Goal: Register for event/course

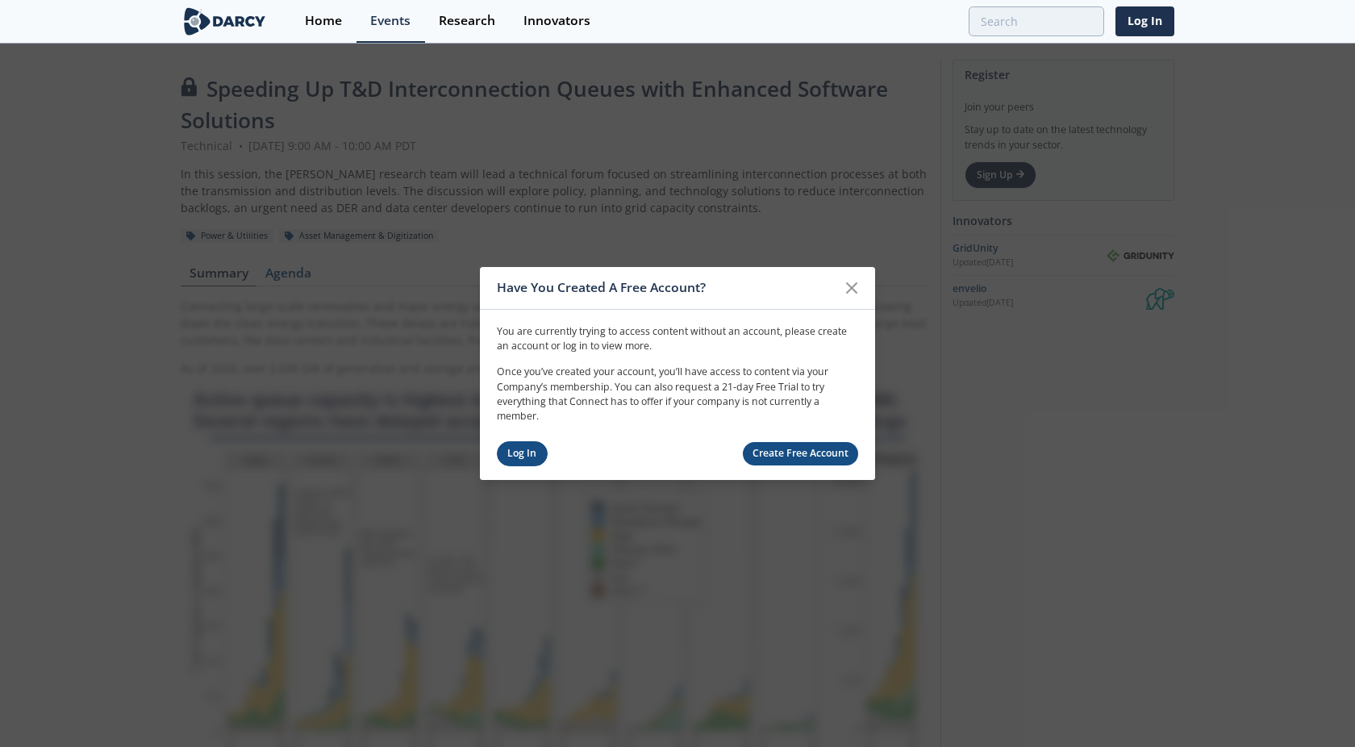
click at [526, 454] on link "Log In" at bounding box center [522, 453] width 51 height 25
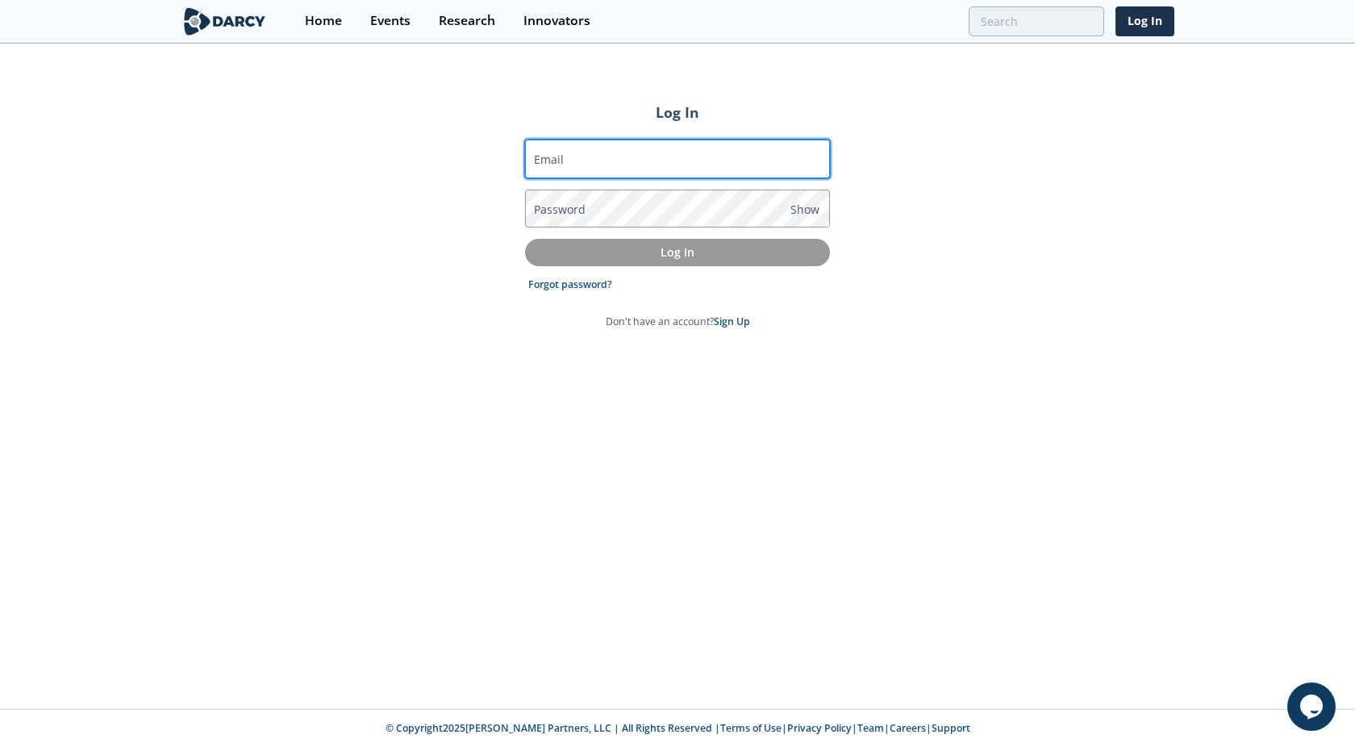
drag, startPoint x: 603, startPoint y: 140, endPoint x: 619, endPoint y: 157, distance: 23.5
click at [603, 140] on input "Email" at bounding box center [677, 159] width 305 height 39
type input "[EMAIL_ADDRESS][DOMAIN_NAME]"
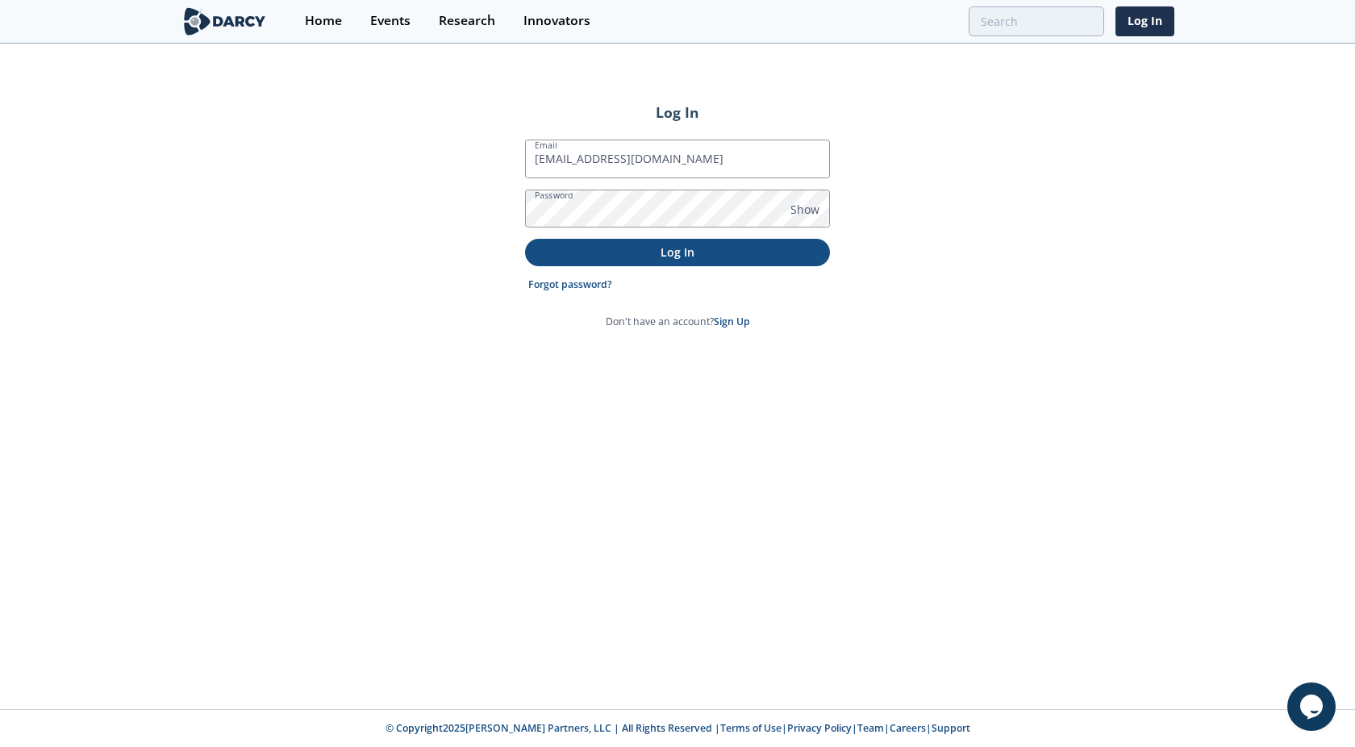
click at [624, 254] on p "Log In" at bounding box center [678, 252] width 282 height 17
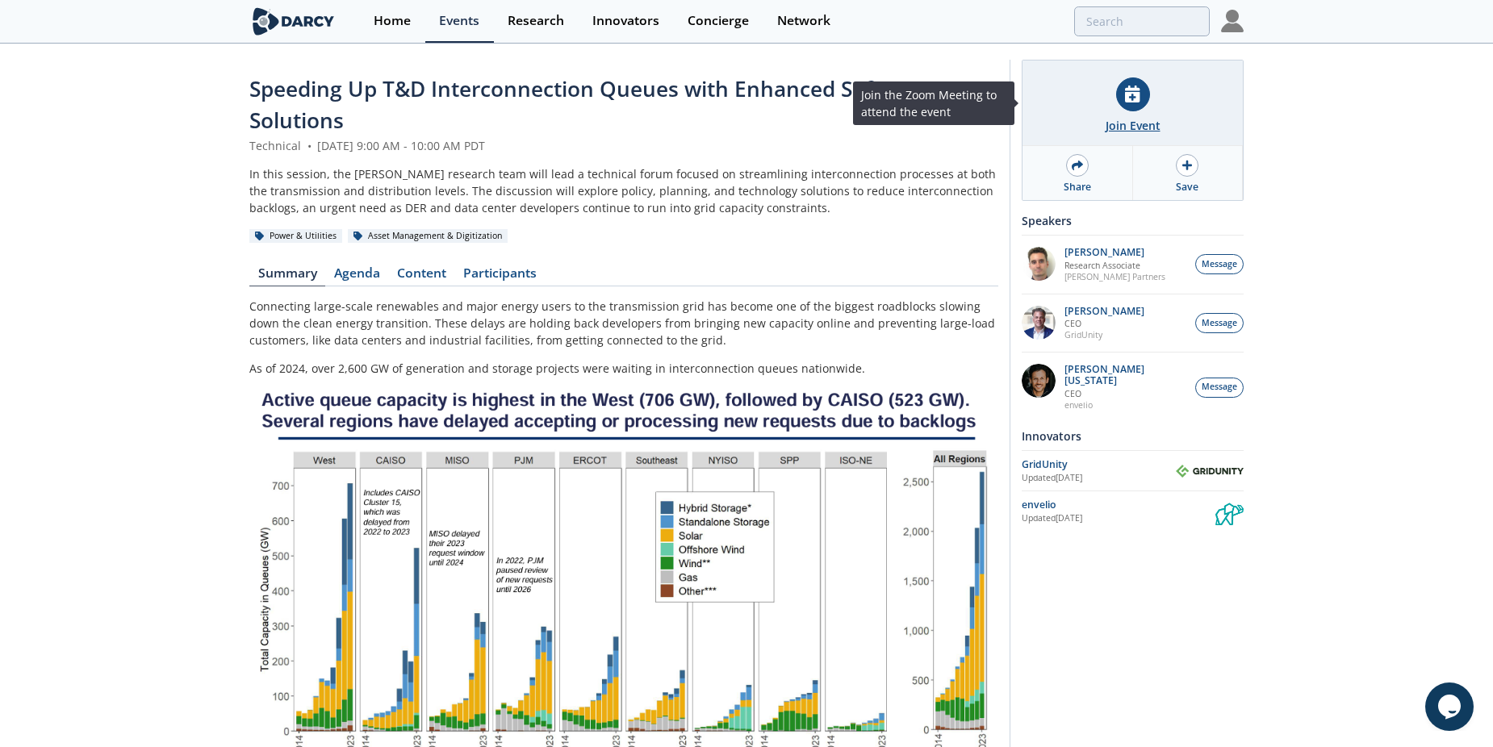
click at [1121, 123] on div "Join Event" at bounding box center [1132, 125] width 55 height 17
